Goal: Obtain resource: Download file/media

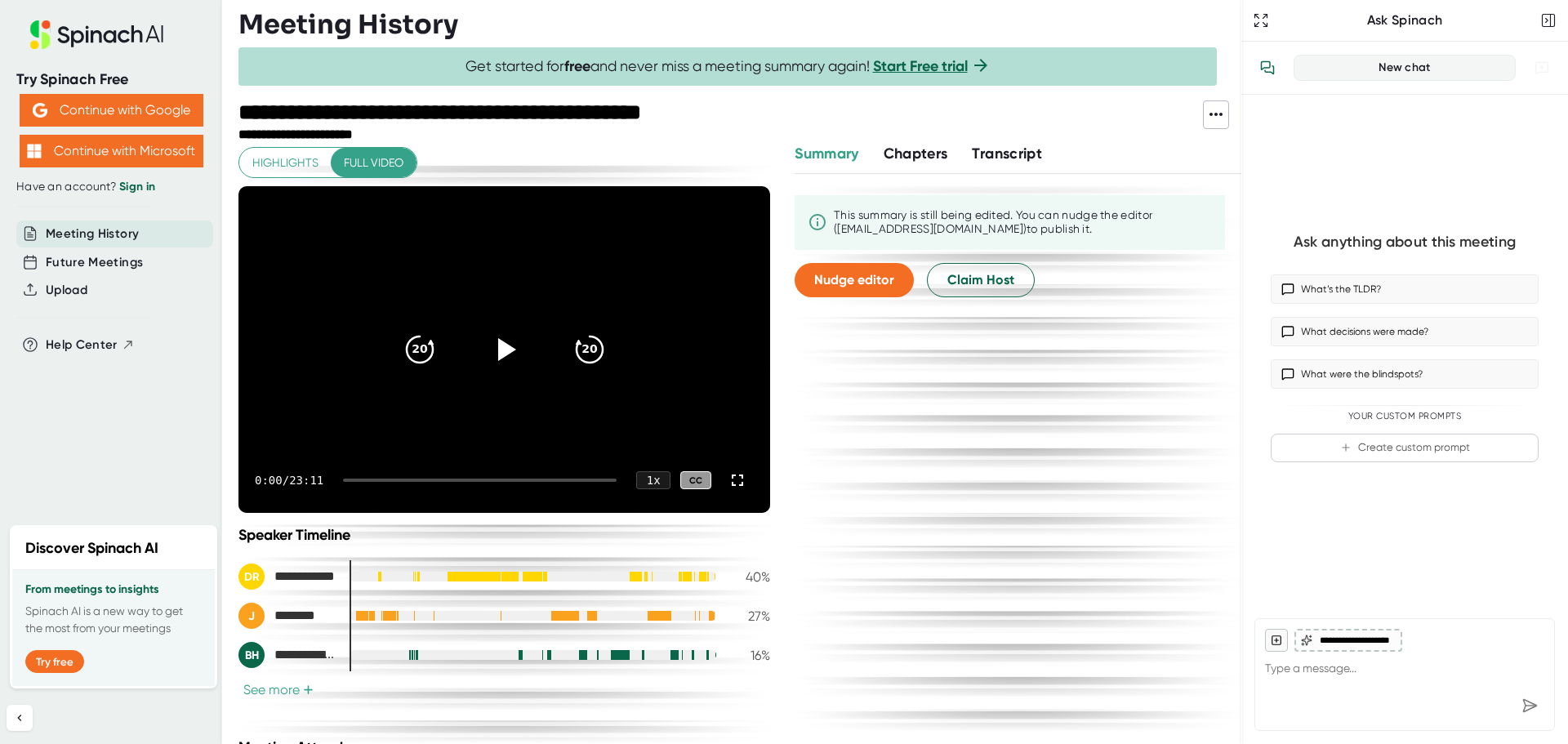
click at [1006, 150] on span "Transcript" at bounding box center [1007, 153] width 70 height 18
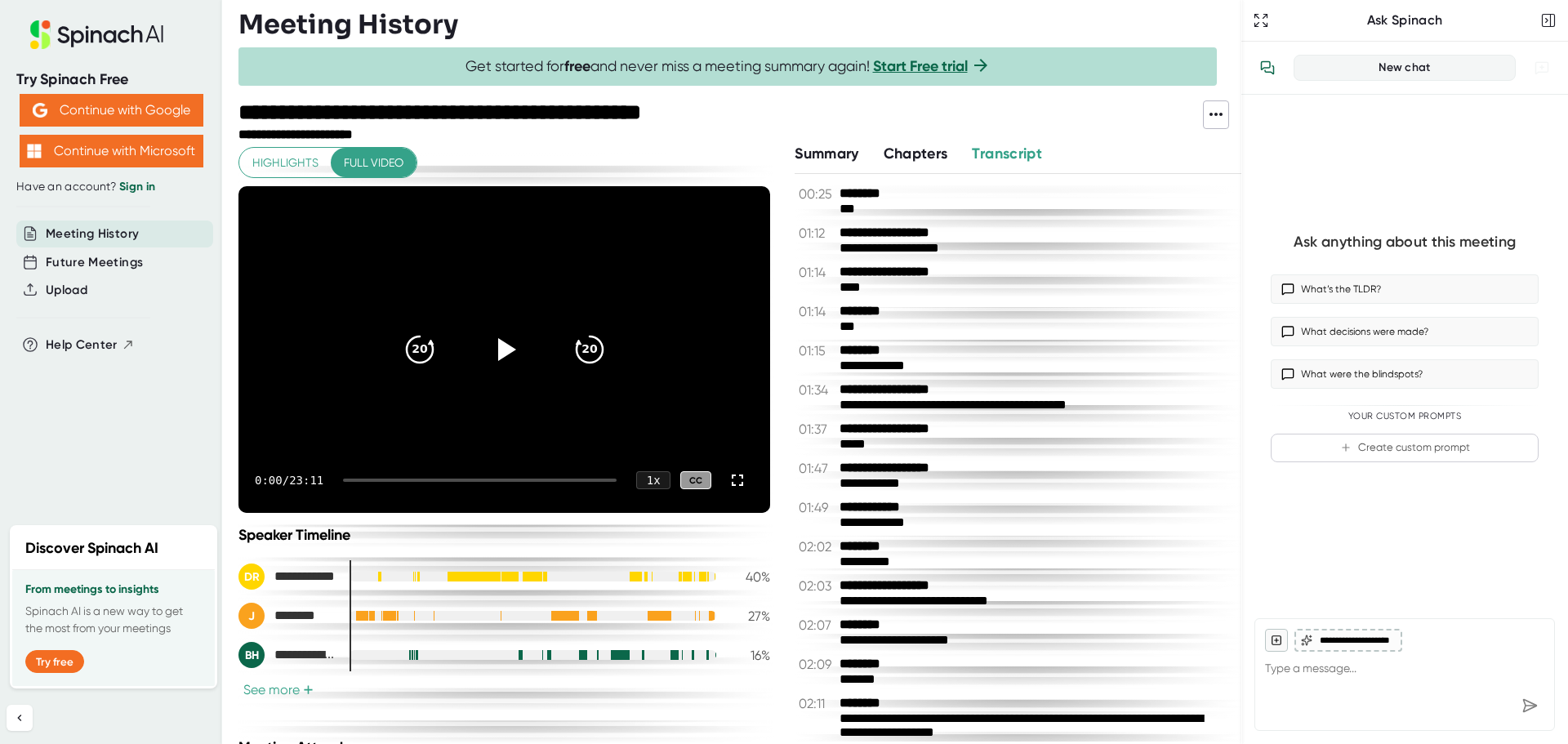
click at [1217, 117] on icon at bounding box center [1216, 114] width 19 height 19
drag, startPoint x: 1249, startPoint y: 172, endPoint x: 1256, endPoint y: 204, distance: 32.8
click at [1256, 204] on ul "Copy Summary Copy Transcript Download Transcript Download Video" at bounding box center [1292, 187] width 179 height 117
click at [1256, 204] on div "Download Transcript" at bounding box center [1303, 201] width 132 height 16
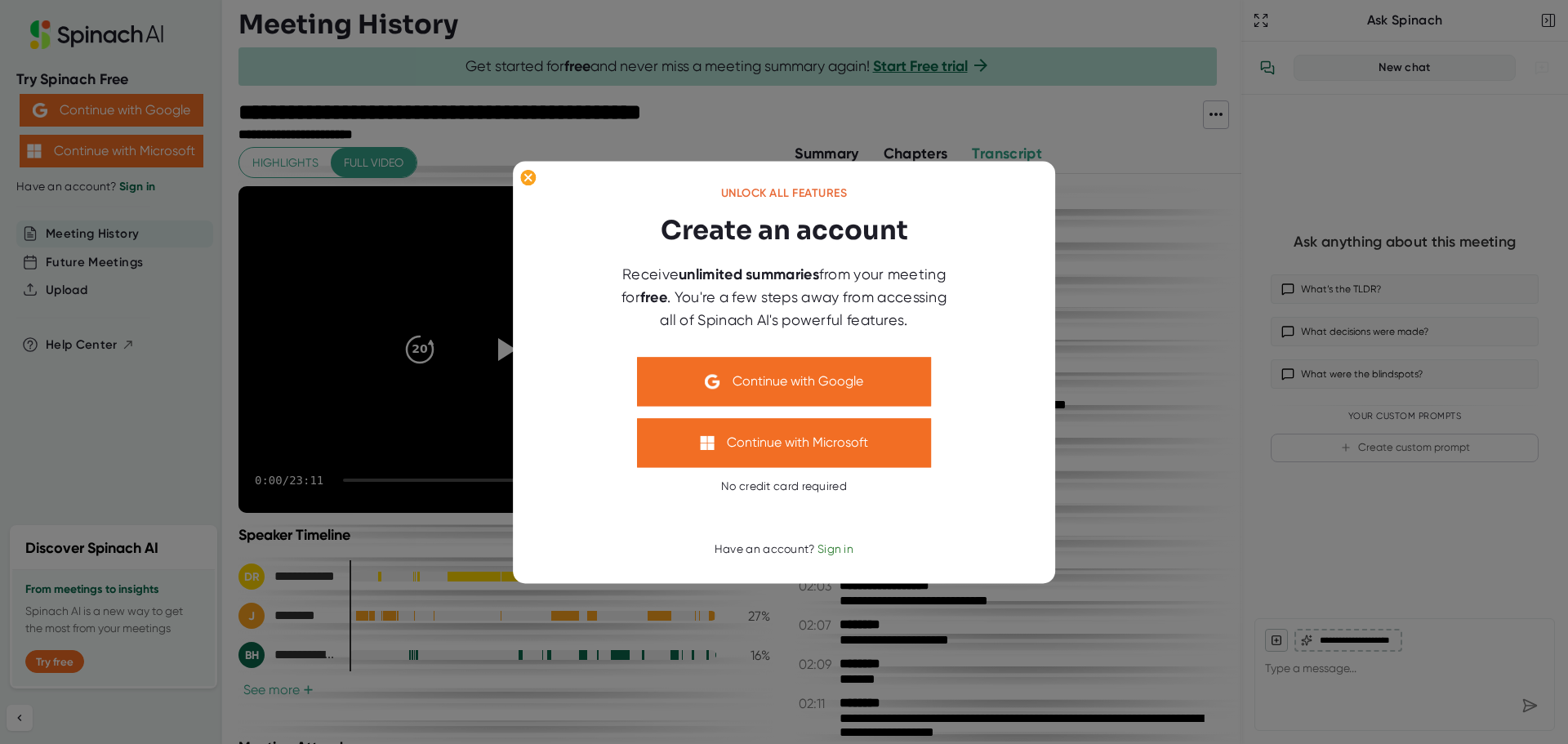
click at [467, 81] on div at bounding box center [784, 372] width 1568 height 744
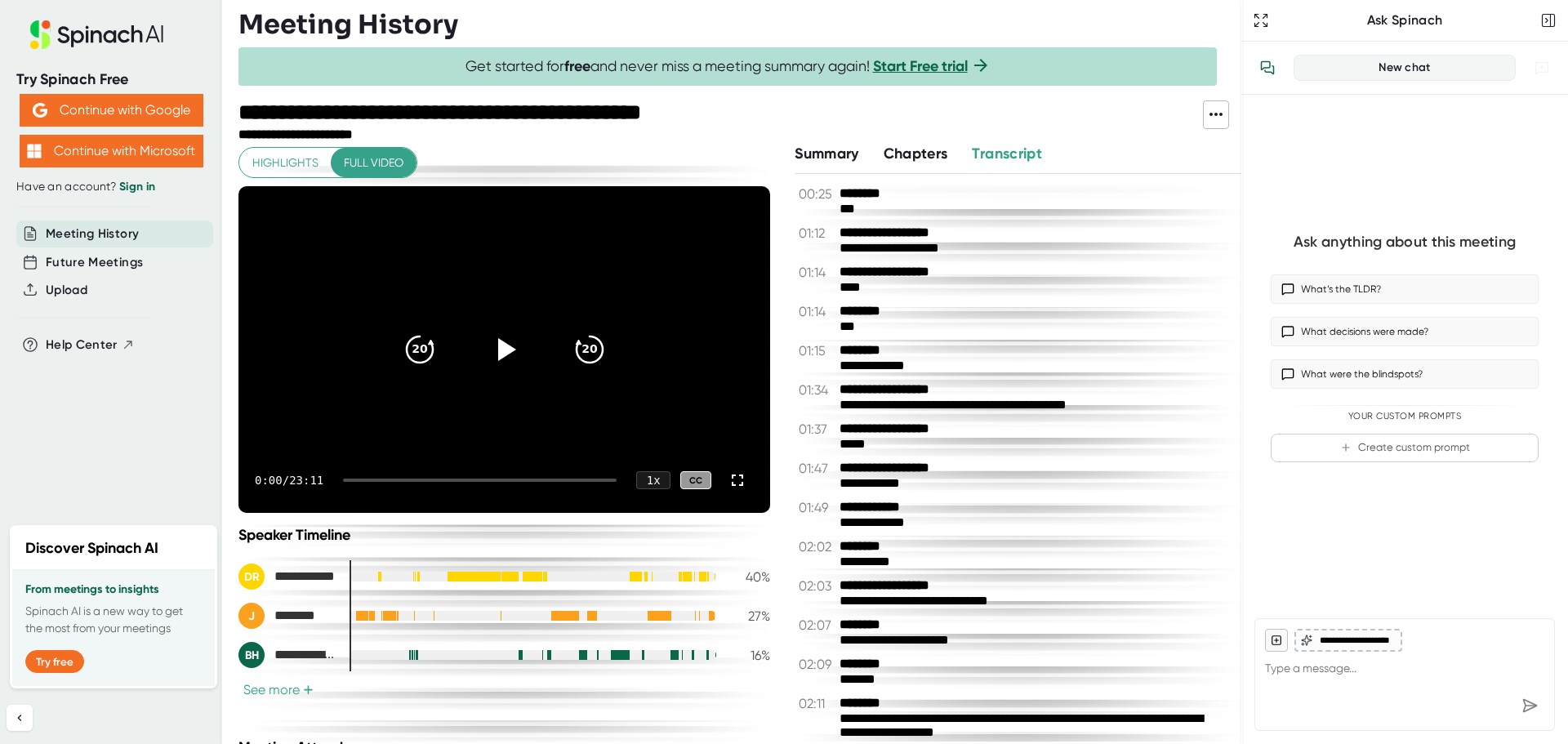
click at [1229, 111] on button at bounding box center [1215, 115] width 26 height 29
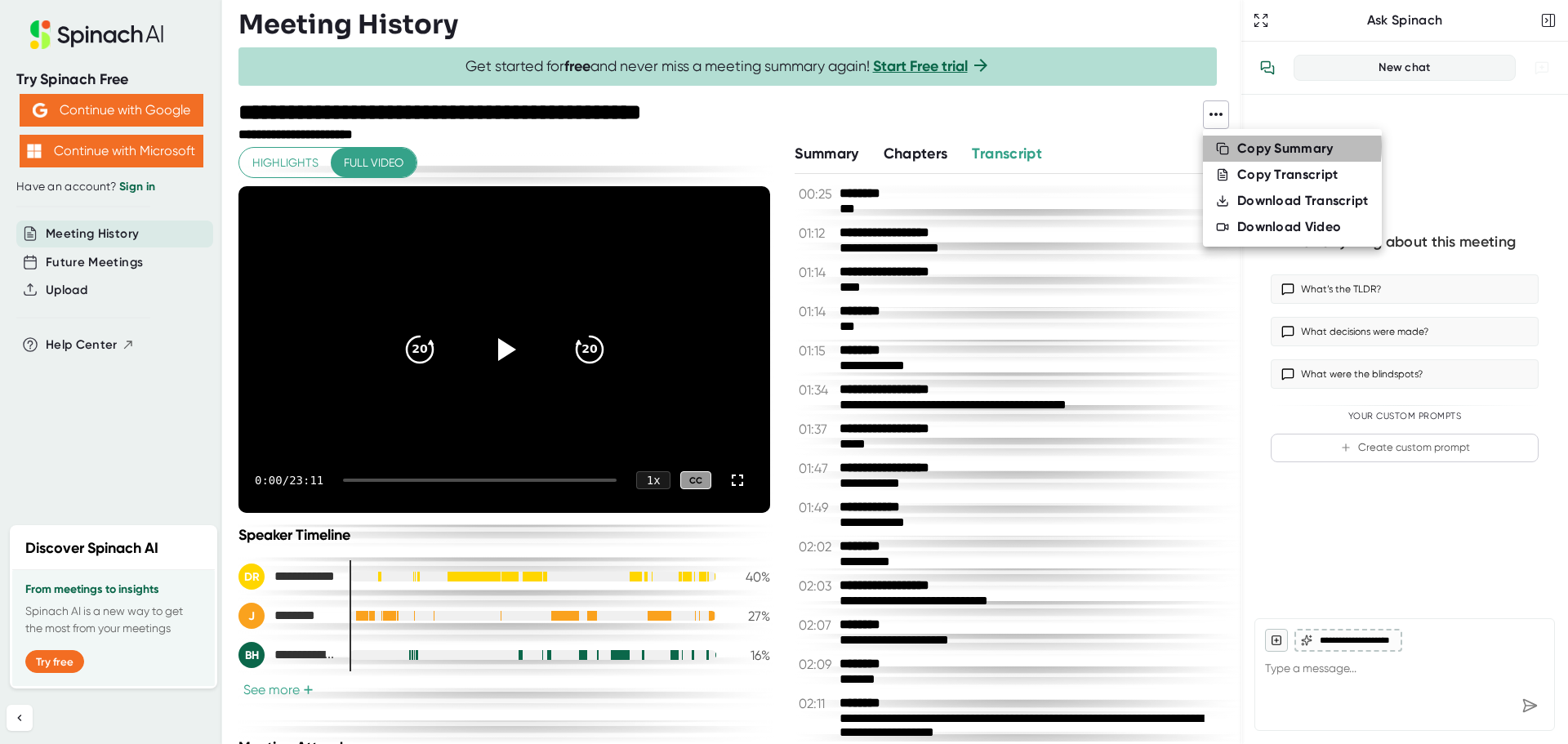
click at [1248, 146] on div "Copy Summary" at bounding box center [1286, 148] width 96 height 16
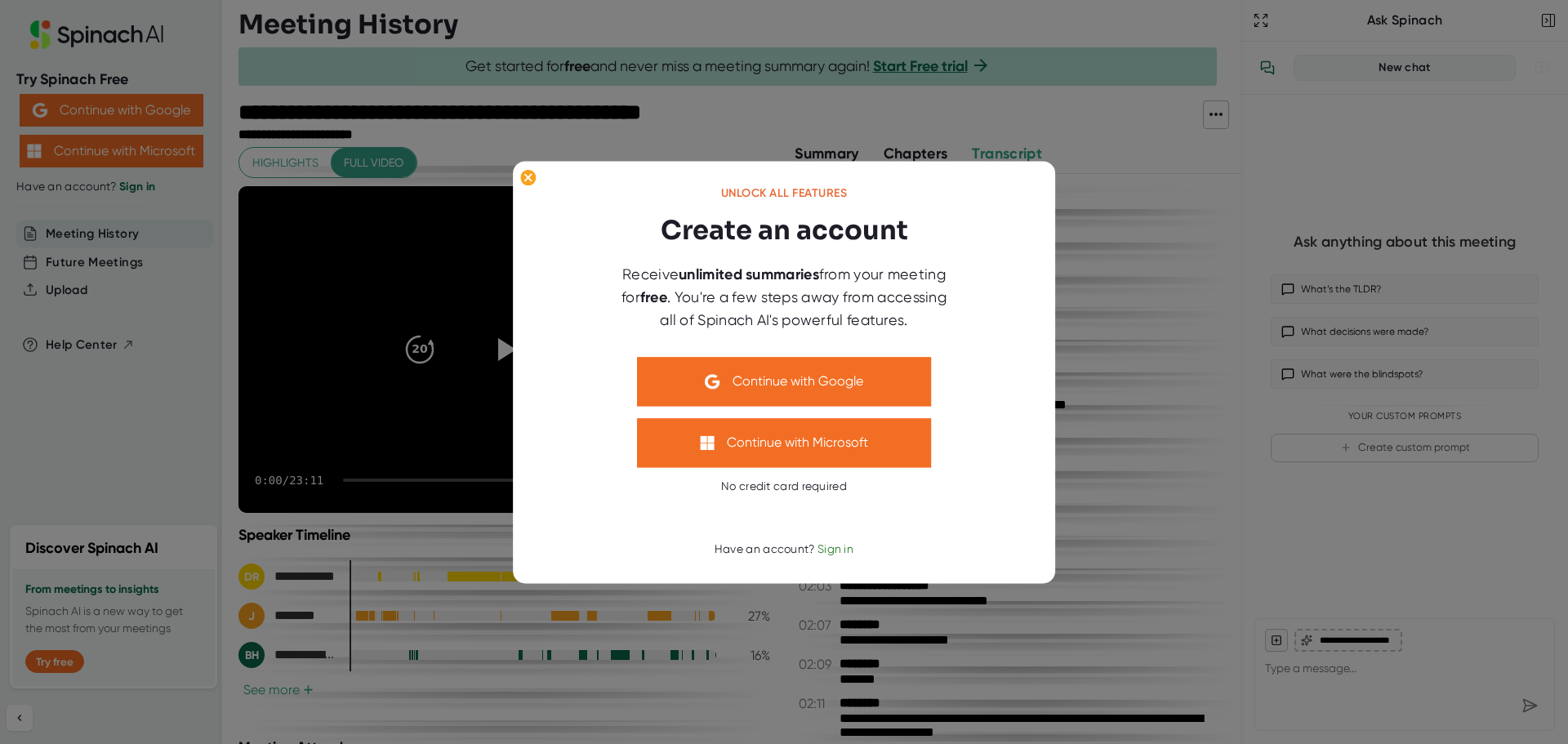
click at [1202, 147] on div at bounding box center [784, 372] width 1568 height 744
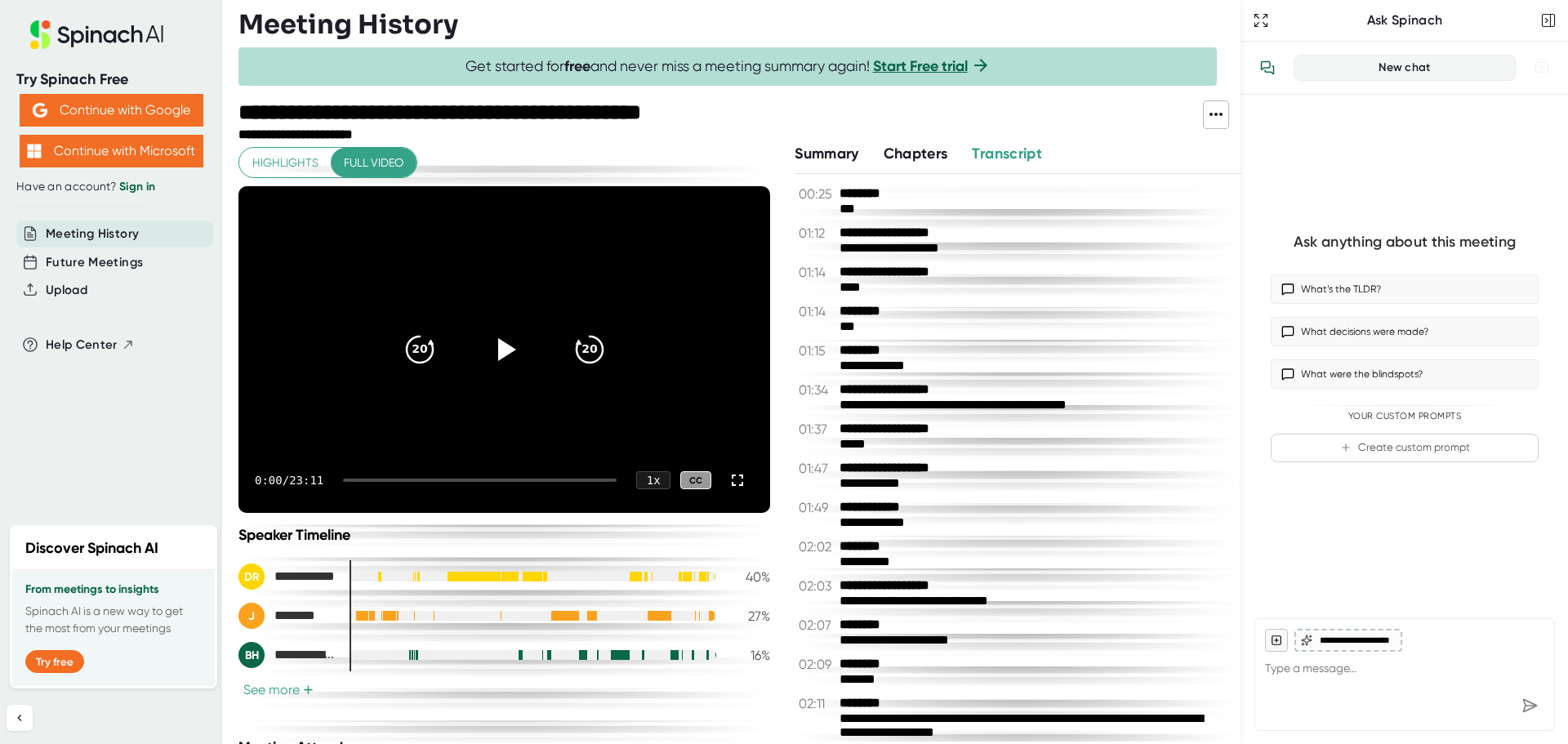
click at [1213, 112] on icon at bounding box center [1216, 114] width 19 height 19
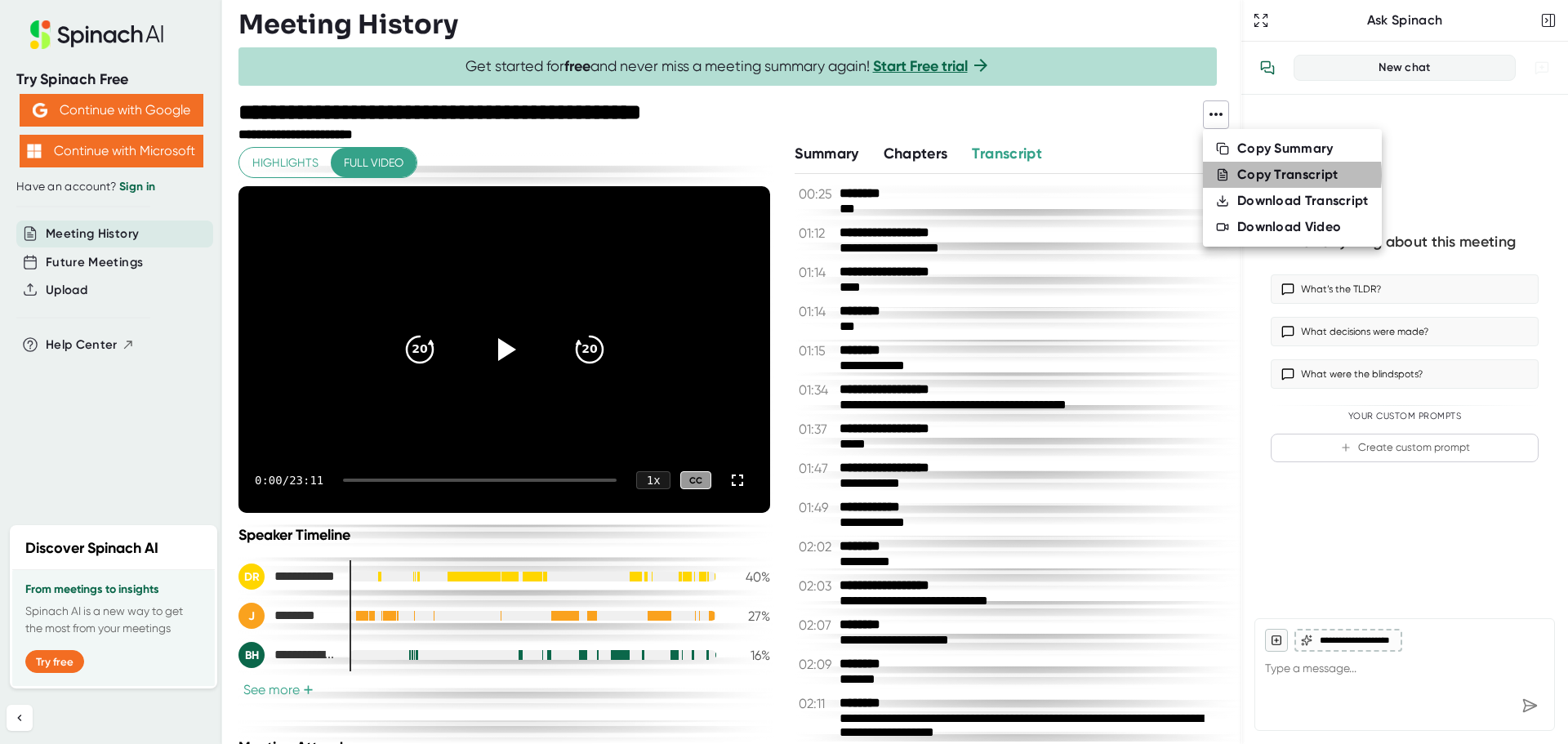
click at [1262, 175] on div "Copy Transcript" at bounding box center [1287, 174] width 101 height 16
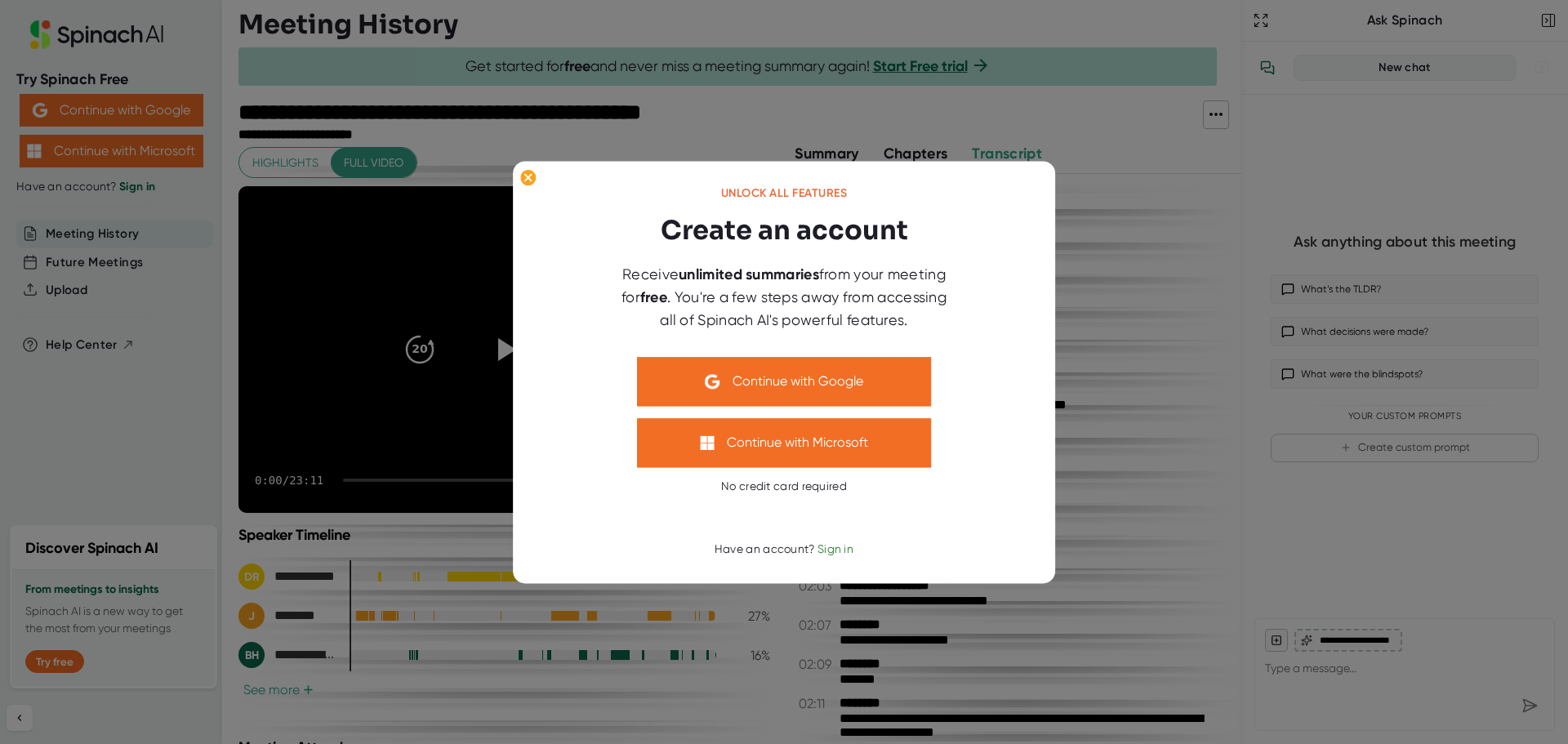
click at [844, 548] on span "Sign in" at bounding box center [835, 550] width 36 height 13
